Goal: Use online tool/utility

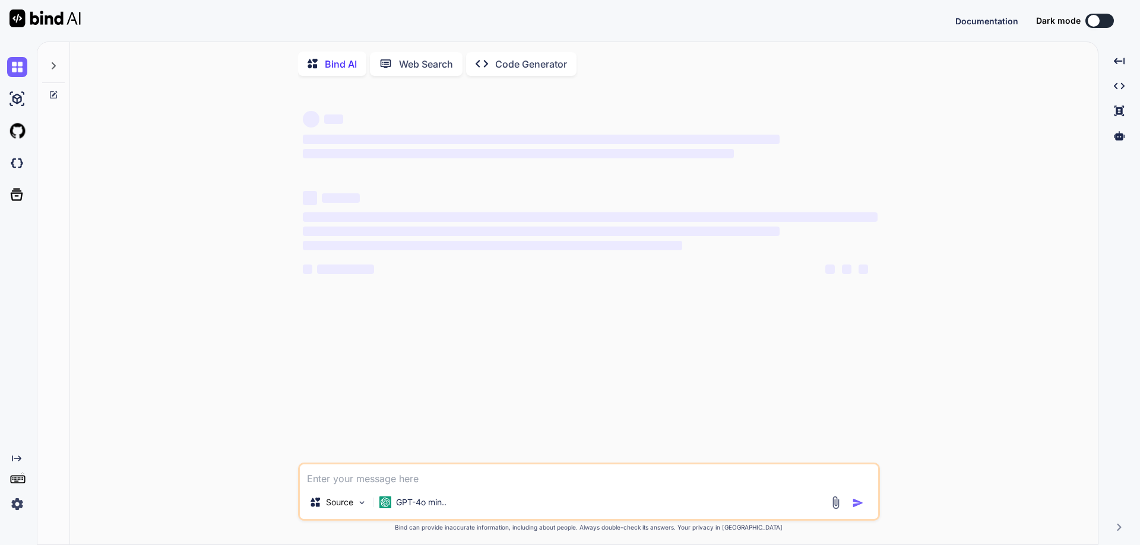
click at [316, 481] on textarea at bounding box center [589, 475] width 578 height 21
type textarea "x"
type textarea "import React from 'react'; import { useEffect } from "react"; import {getPost} …"
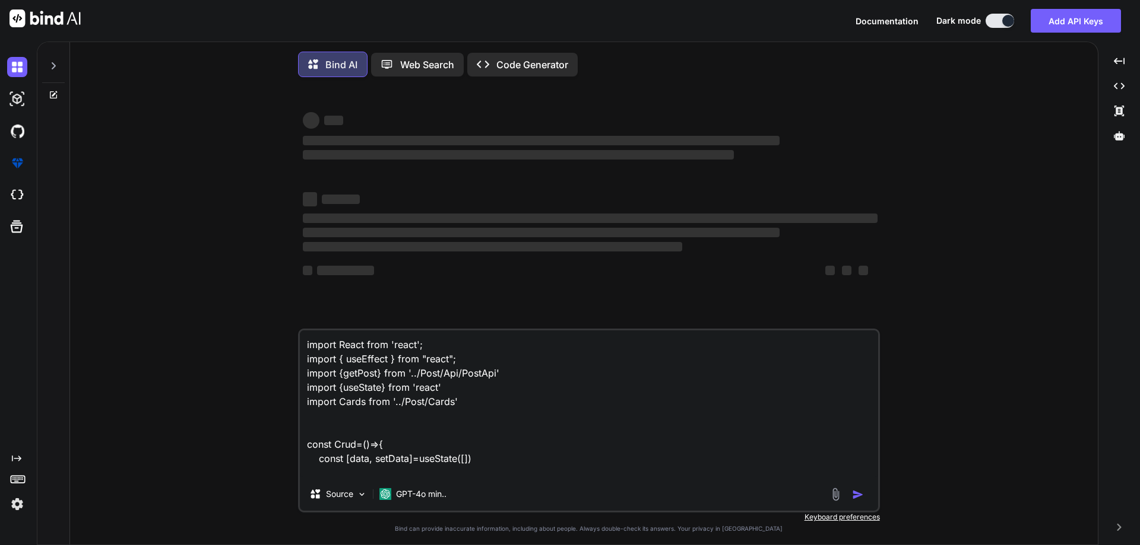
scroll to position [329, 0]
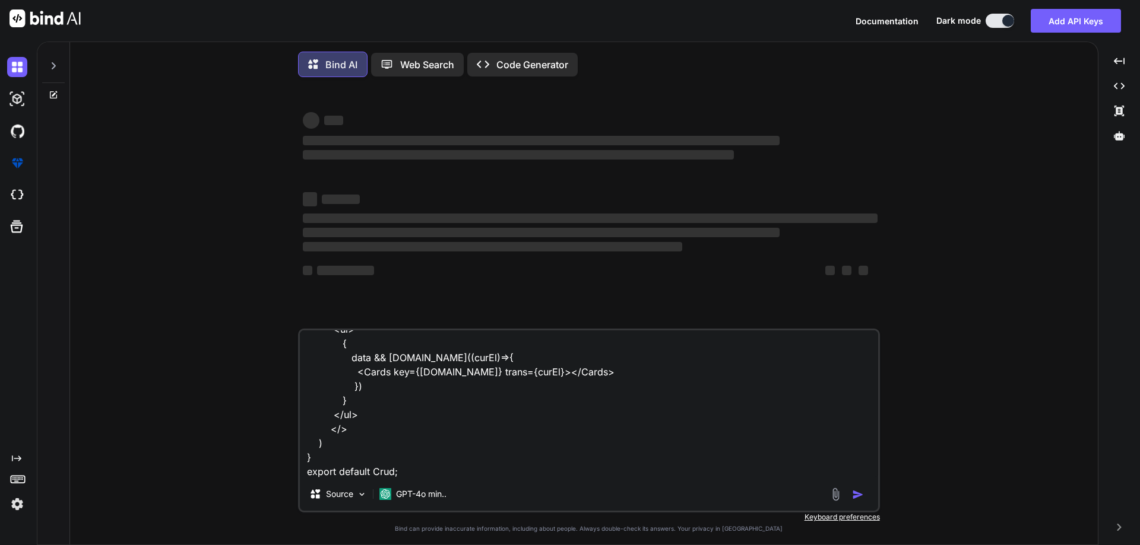
type textarea "x"
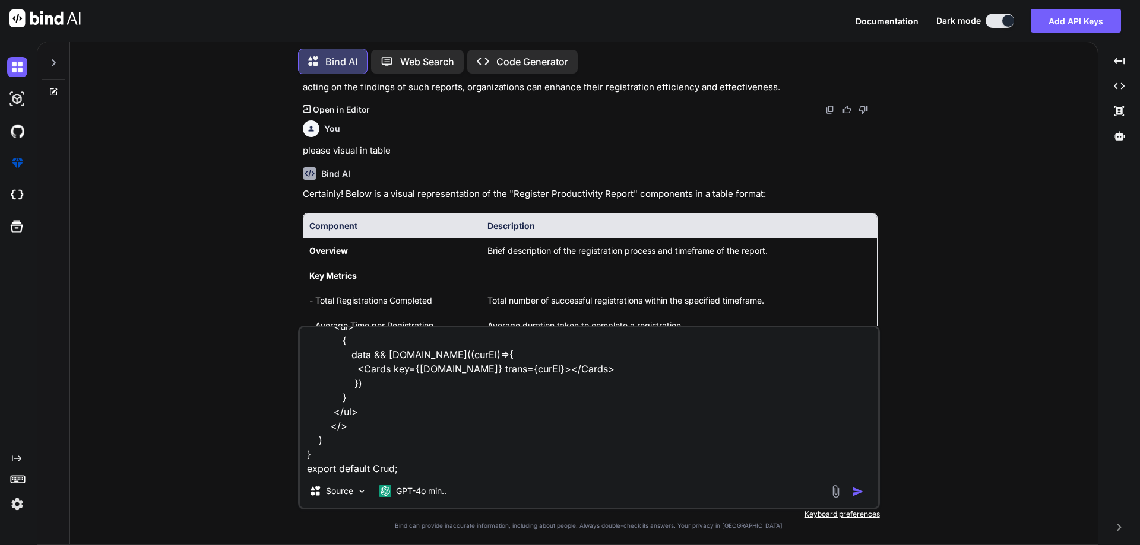
scroll to position [576, 0]
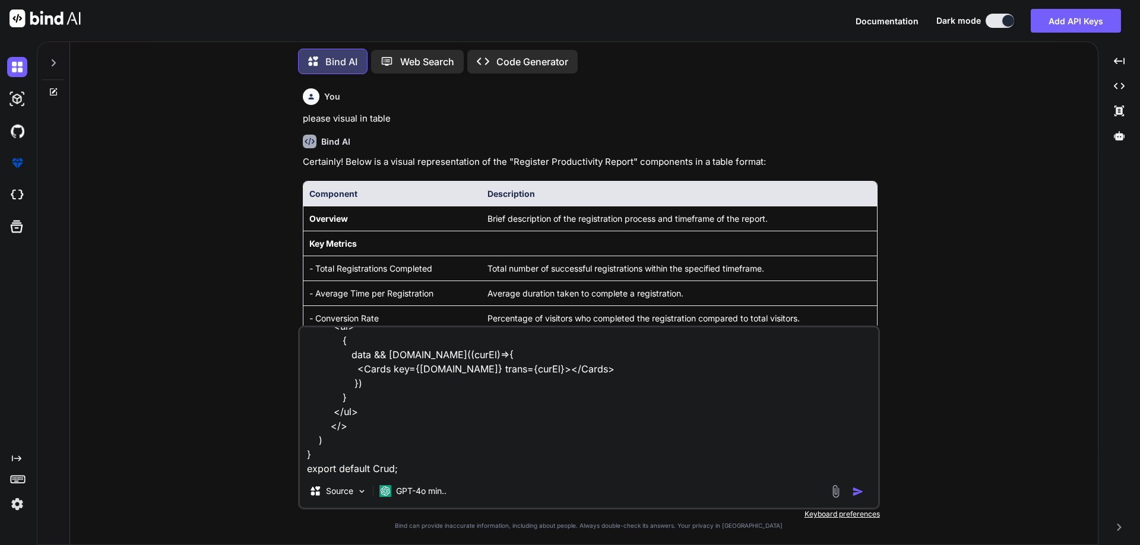
type textarea "import React from 'react'; import { useEffect } from "react"; import {getPost} …"
click at [853, 495] on img "button" at bounding box center [858, 492] width 12 height 12
click at [861, 498] on img "button" at bounding box center [858, 492] width 12 height 12
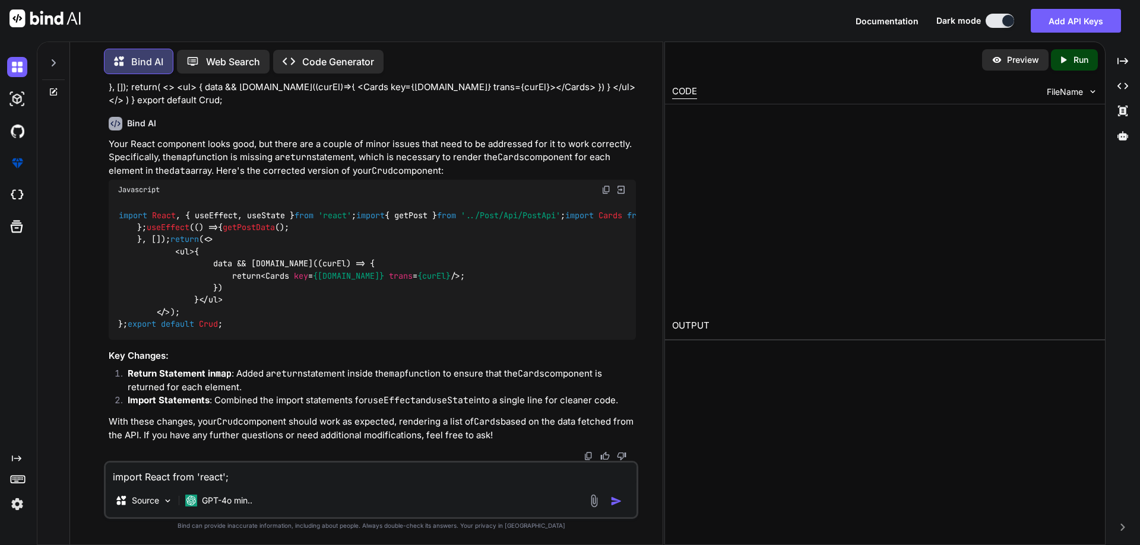
scroll to position [1472, 0]
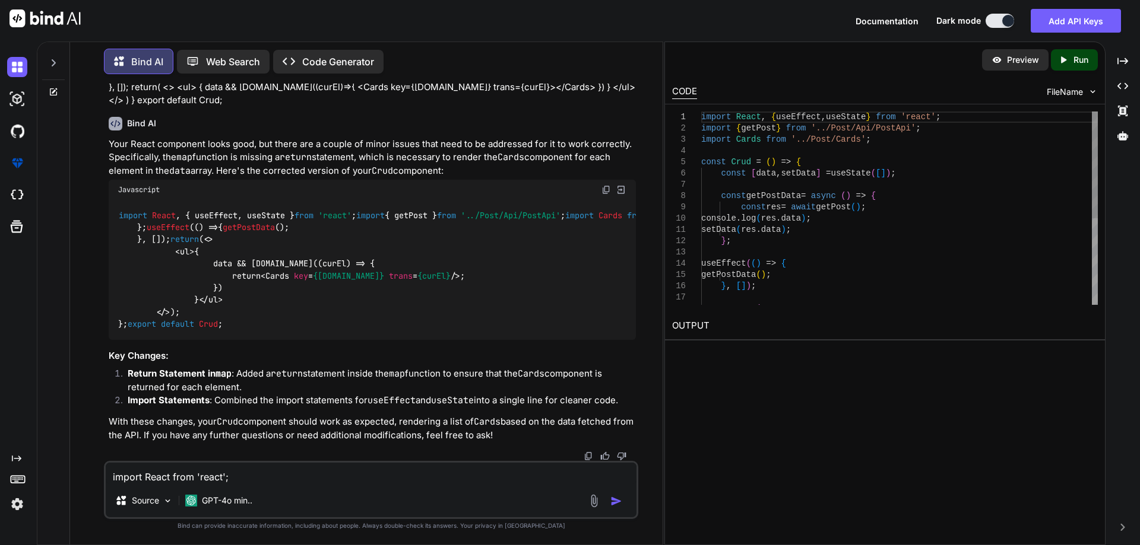
type textarea "x"
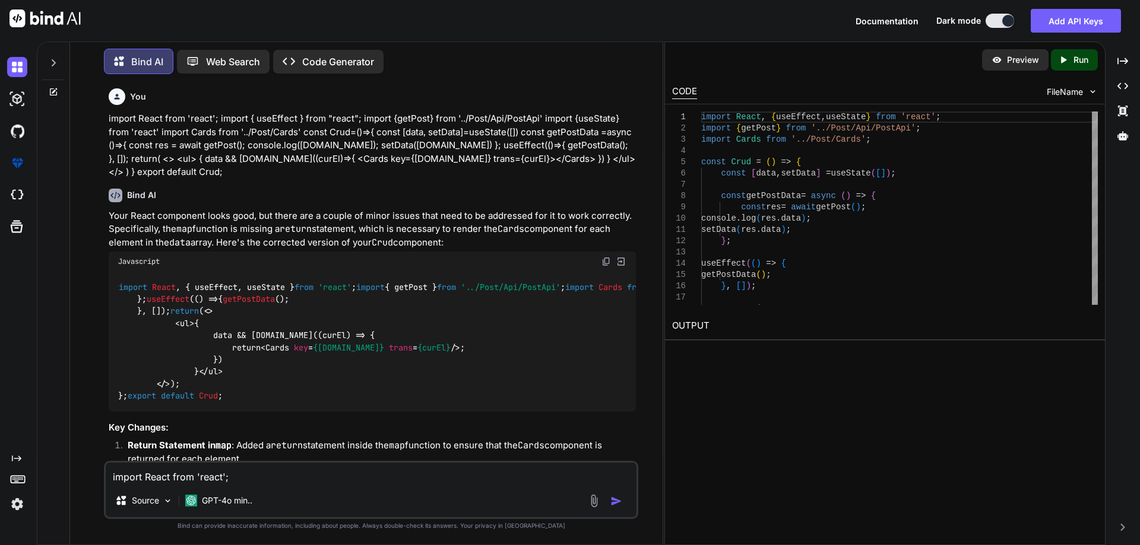
scroll to position [1235, 0]
click at [607, 258] on img at bounding box center [605, 262] width 9 height 9
